Goal: Feedback & Contribution: Contribute content

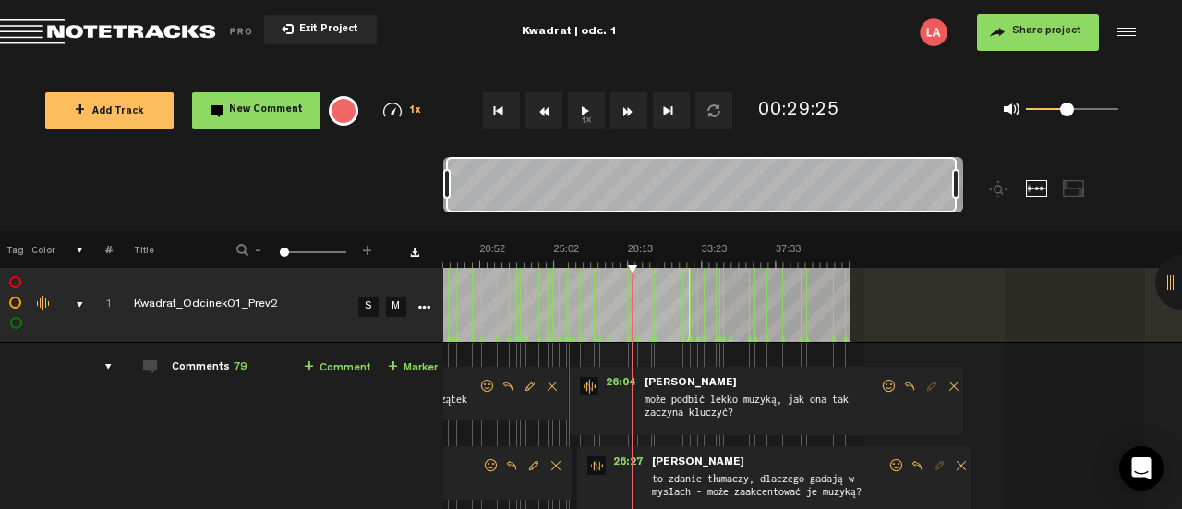
click at [181, 34] on span "Return to Project List" at bounding box center [129, 32] width 259 height 26
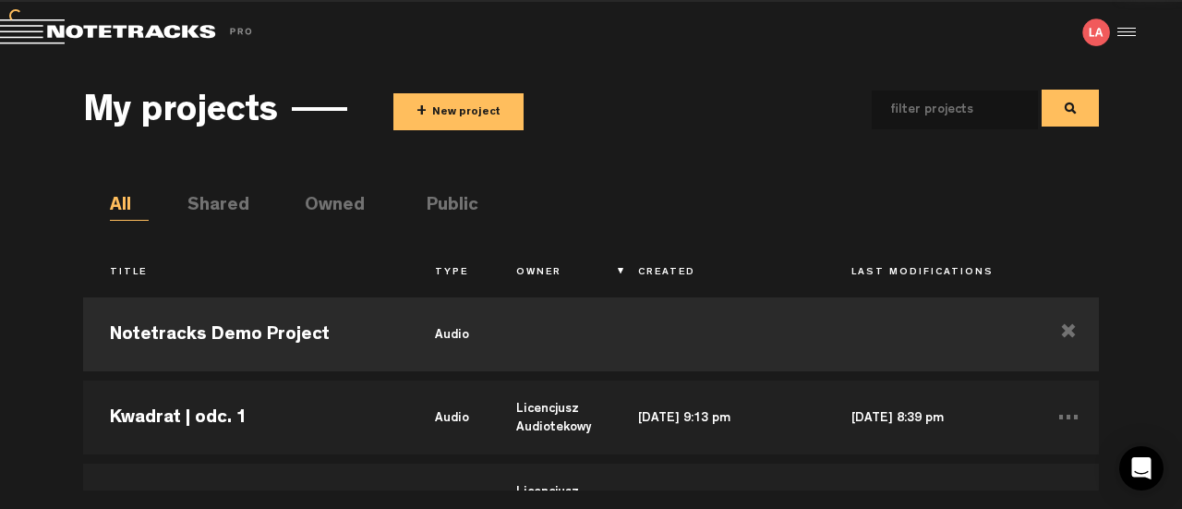
click at [454, 99] on button "+ New project" at bounding box center [458, 111] width 130 height 37
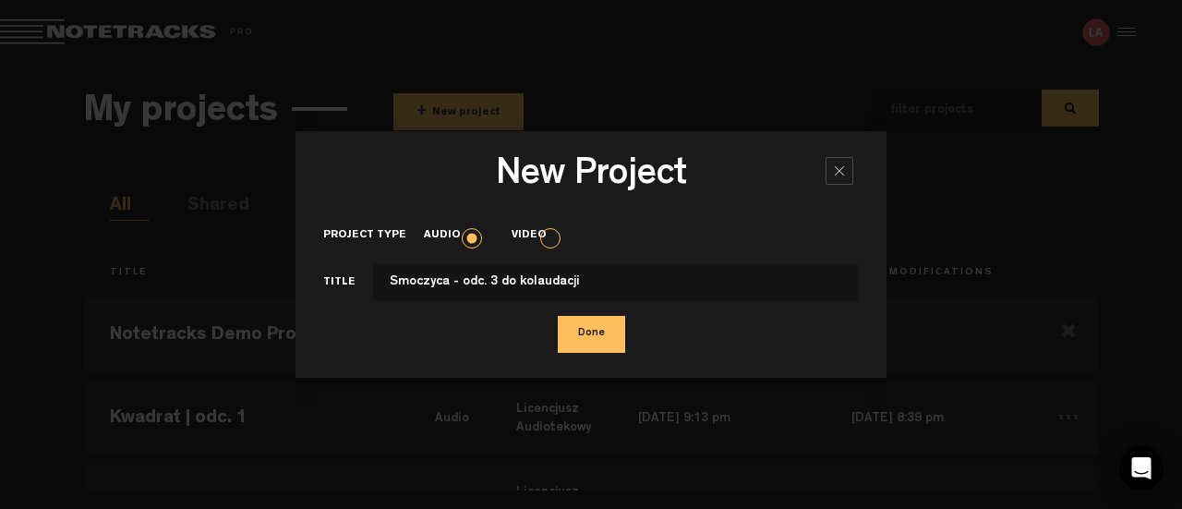
type input "Smoczyca - odc. 3 do kolaudacji"
click at [591, 336] on button "Done" at bounding box center [591, 334] width 67 height 37
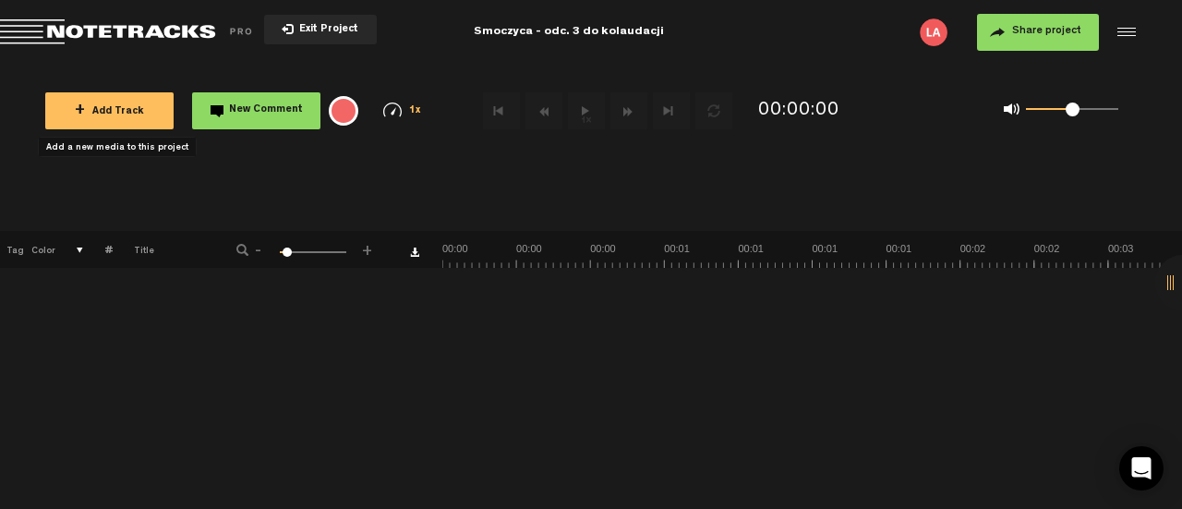
click at [121, 107] on span "+ Add Track" at bounding box center [109, 112] width 69 height 10
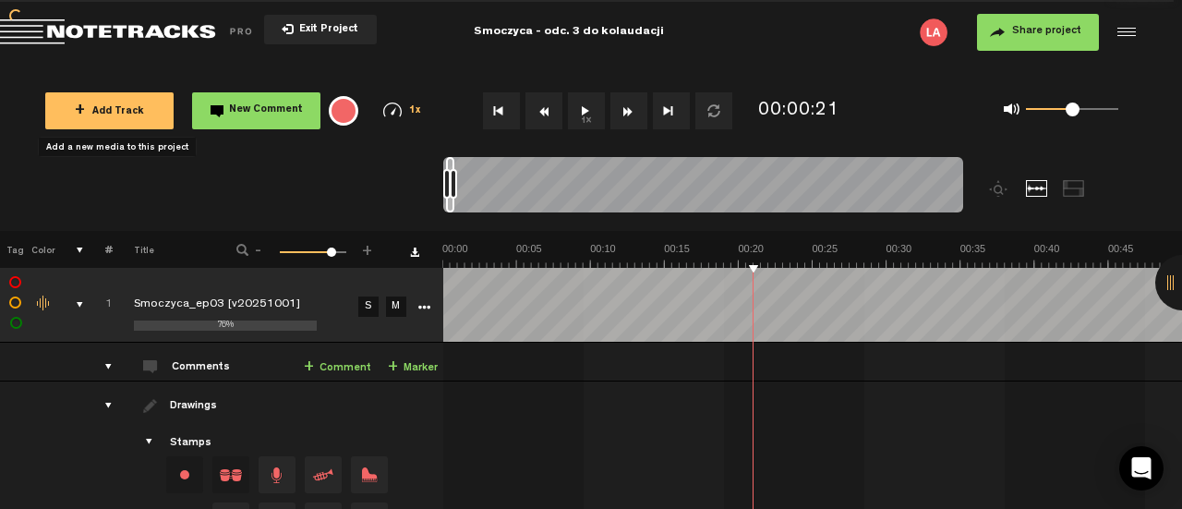
click at [1038, 34] on span "Share project" at bounding box center [1046, 31] width 69 height 11
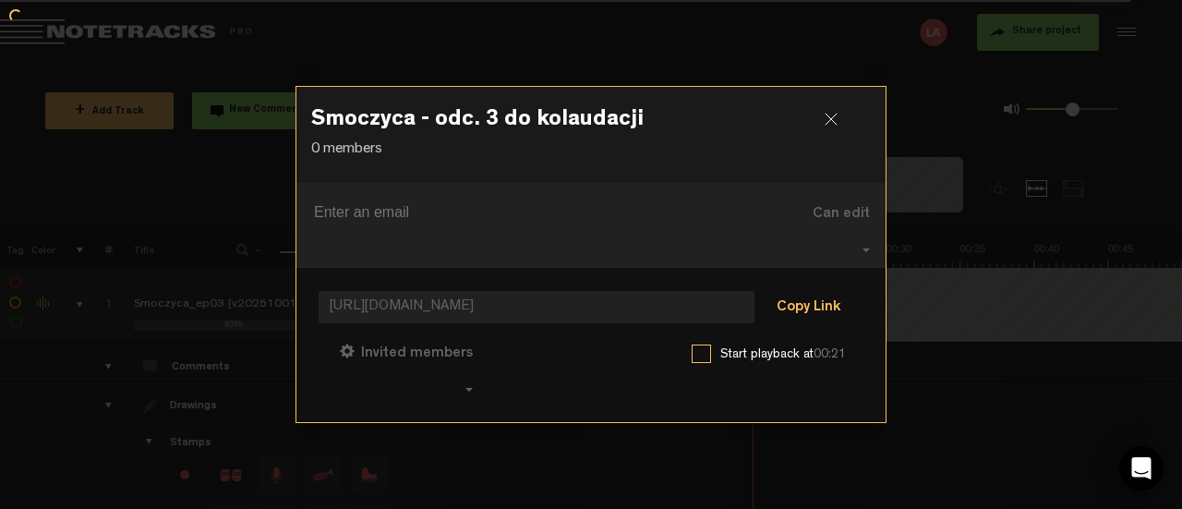
click at [783, 294] on button "Copy Link" at bounding box center [808, 308] width 101 height 37
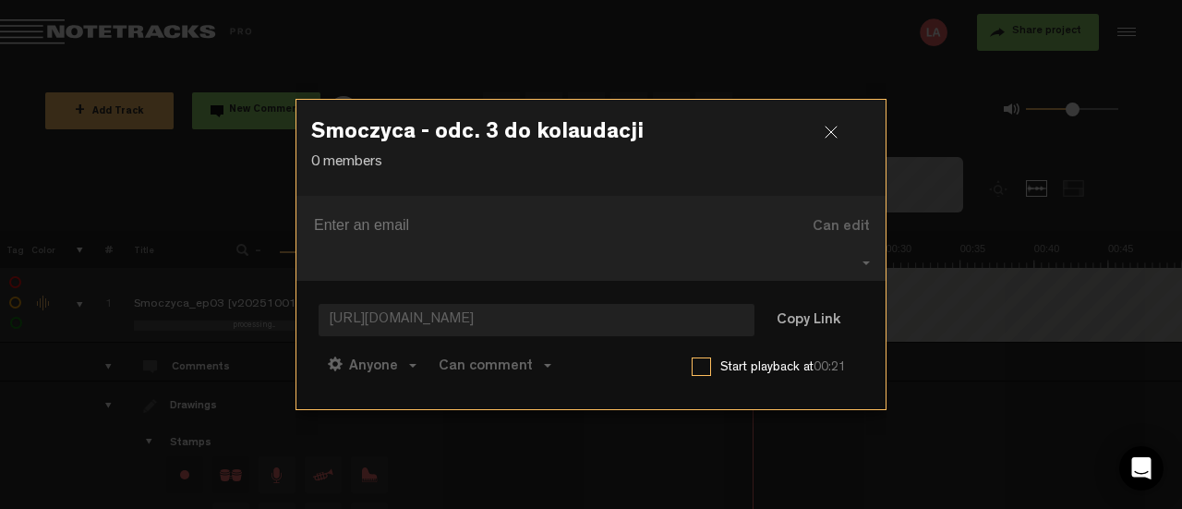
click at [843, 137] on h3 "Smoczyca - odc. 3 do kolaudacji" at bounding box center [591, 137] width 560 height 30
click at [839, 145] on div at bounding box center [839, 140] width 28 height 28
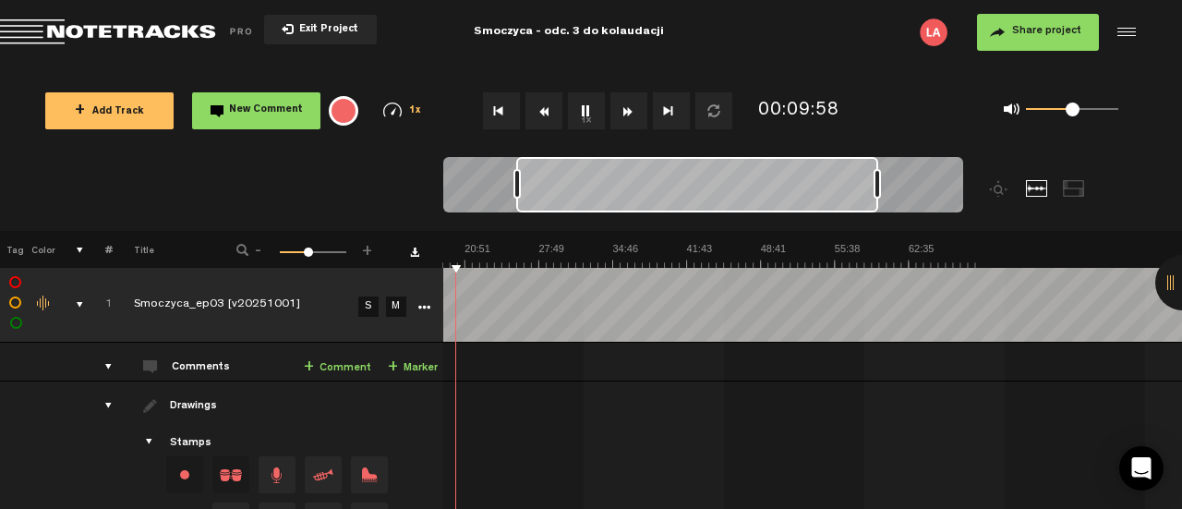
scroll to position [0, 100]
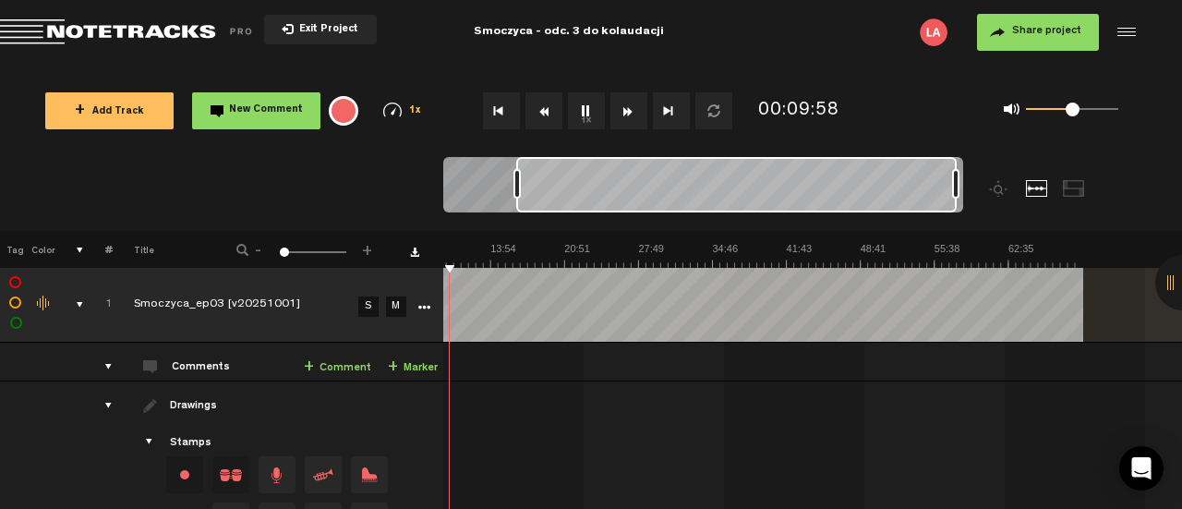
drag, startPoint x: 519, startPoint y: 187, endPoint x: 1008, endPoint y: 168, distance: 489.0
click at [1008, 168] on div at bounding box center [768, 194] width 650 height 74
click at [550, 112] on button "Rewind" at bounding box center [544, 110] width 37 height 37
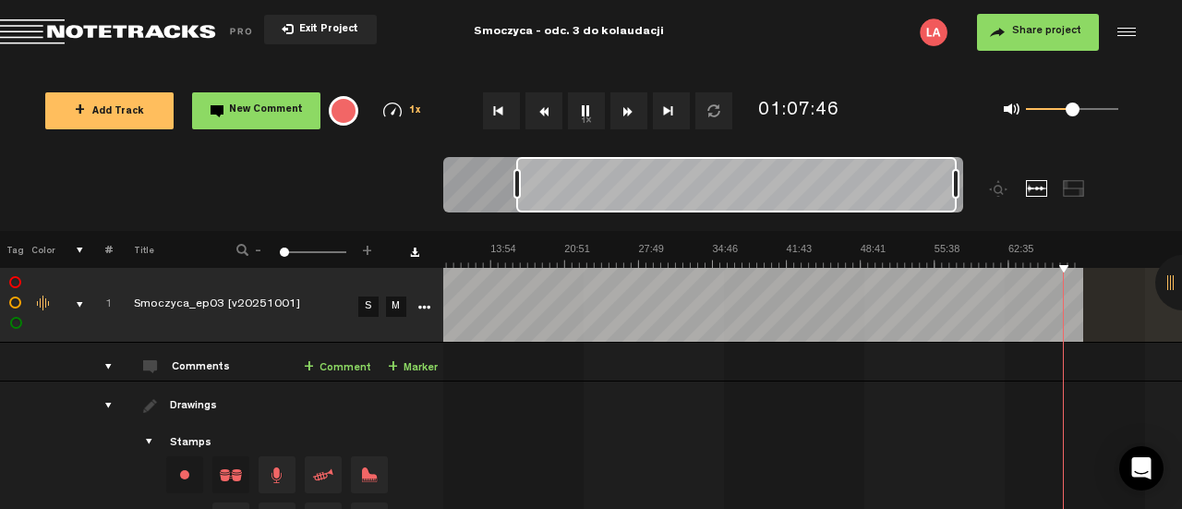
click at [550, 112] on button "Rewind" at bounding box center [544, 110] width 37 height 37
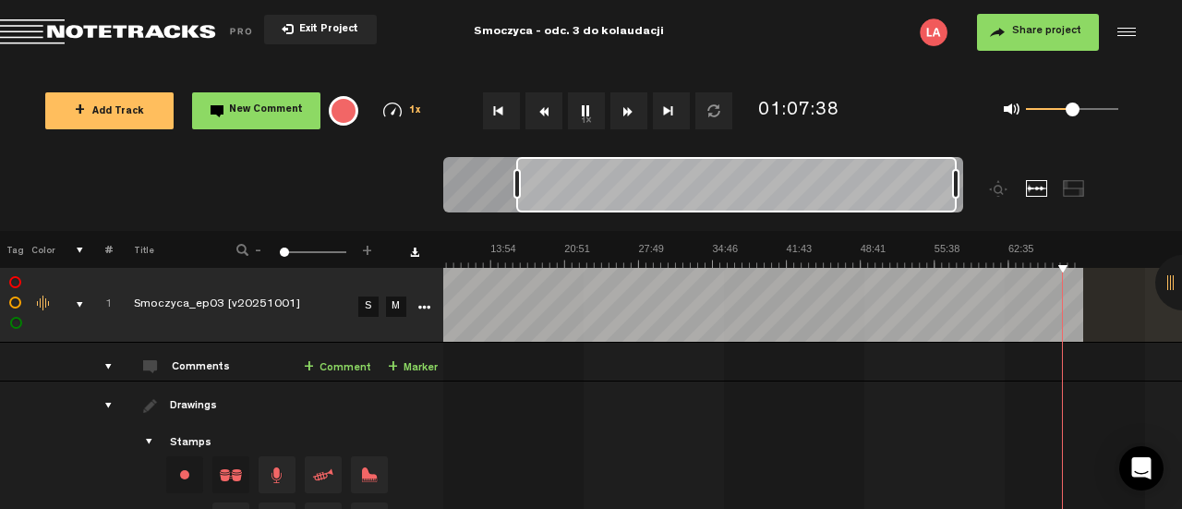
click at [550, 112] on button "Rewind" at bounding box center [544, 110] width 37 height 37
click at [338, 369] on link "+ Comment" at bounding box center [337, 367] width 67 height 21
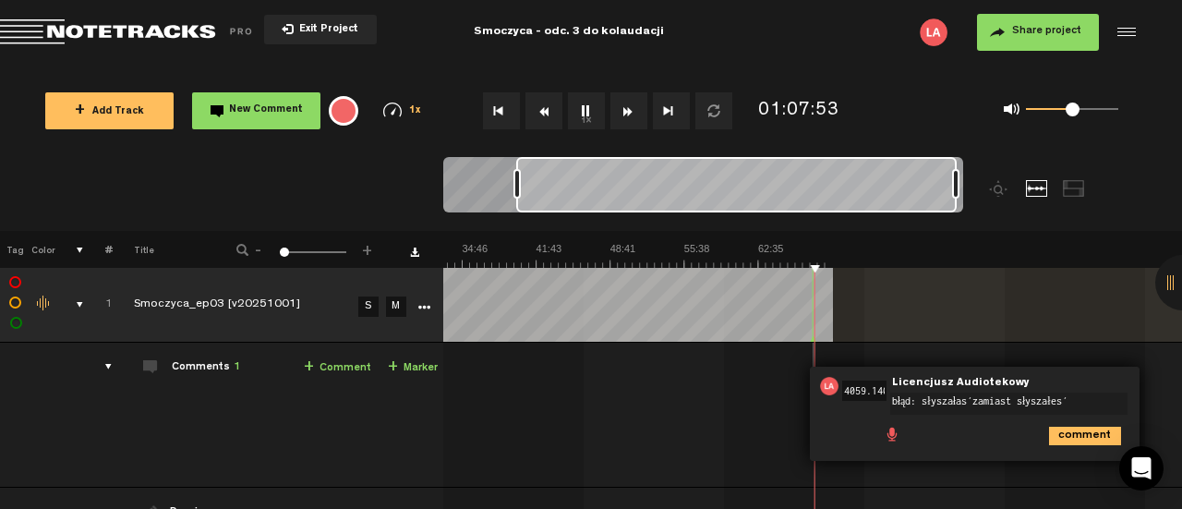
type textarea "błąd: słyszałaś zamiast słyszałeś"
click at [1073, 438] on icon "comment" at bounding box center [1085, 436] width 72 height 18
